Goal: Information Seeking & Learning: Learn about a topic

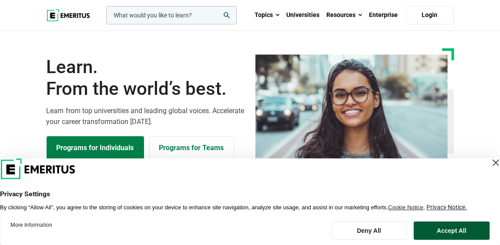
click at [459, 227] on button "Accept All" at bounding box center [451, 230] width 76 height 18
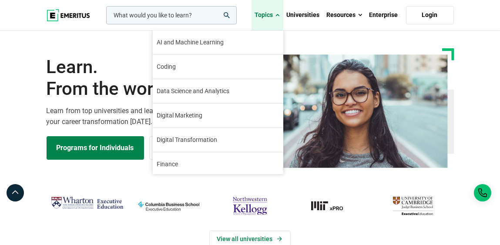
click at [281, 17] on link "Topics" at bounding box center [267, 15] width 32 height 30
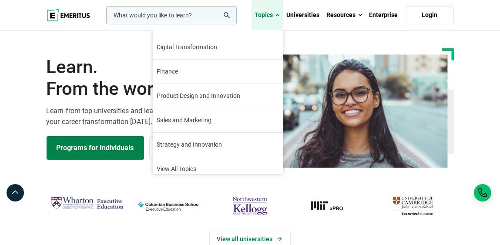
scroll to position [98, 0]
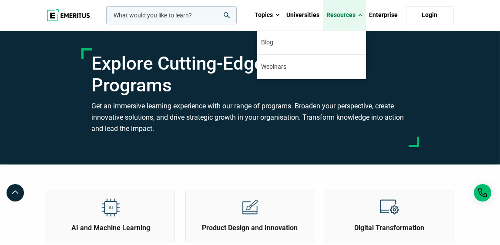
click at [361, 18] on span at bounding box center [360, 15] width 4 height 9
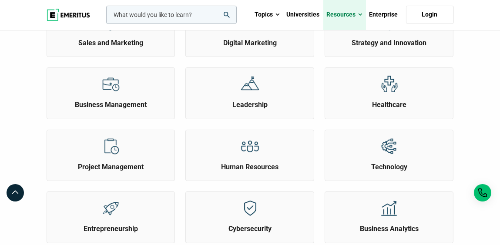
scroll to position [304, 0]
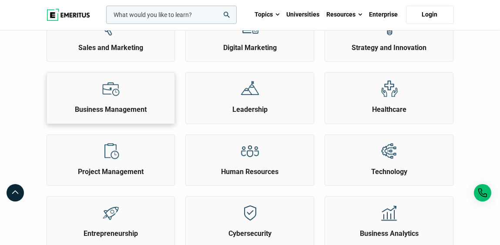
click at [130, 101] on div "Business Management" at bounding box center [111, 94] width 128 height 42
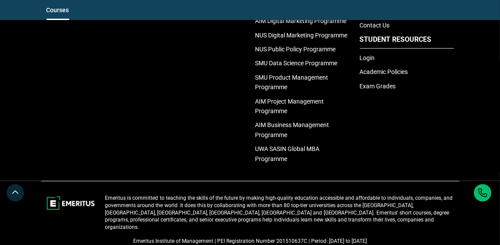
scroll to position [2000, 0]
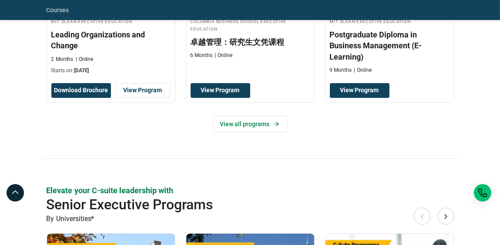
scroll to position [304, 0]
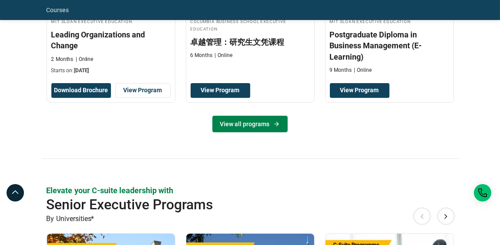
click at [263, 126] on link "View all programs" at bounding box center [249, 124] width 75 height 17
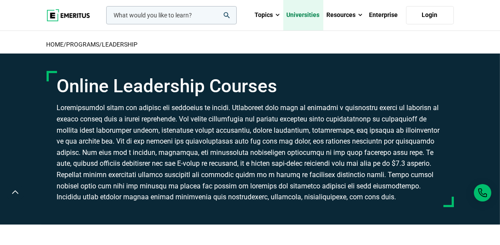
click at [313, 15] on link "Universities" at bounding box center [303, 15] width 40 height 30
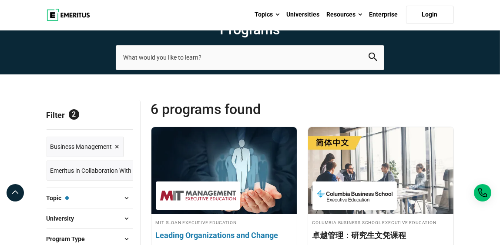
scroll to position [130, 0]
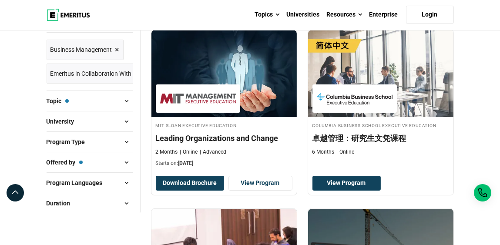
click at [125, 141] on span at bounding box center [126, 141] width 13 height 13
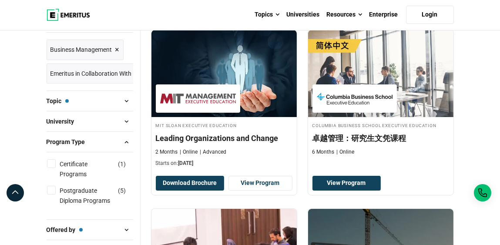
click at [127, 139] on span at bounding box center [126, 141] width 13 height 13
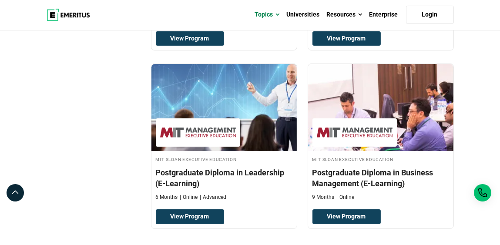
scroll to position [391, 0]
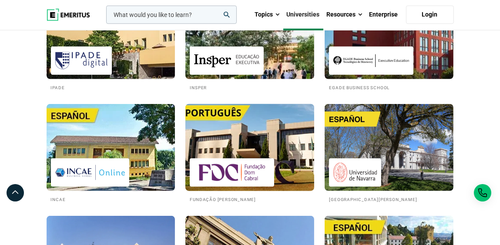
scroll to position [1391, 0]
